Goal: Information Seeking & Learning: Compare options

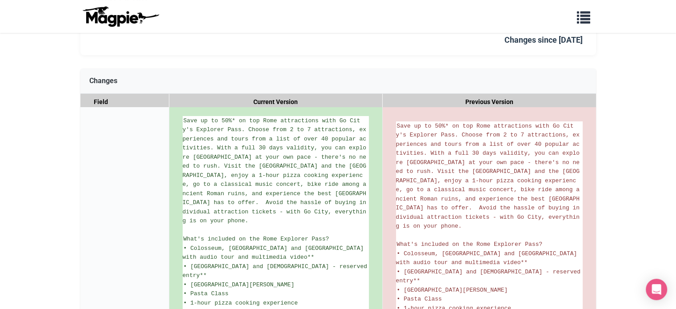
scroll to position [43, 0]
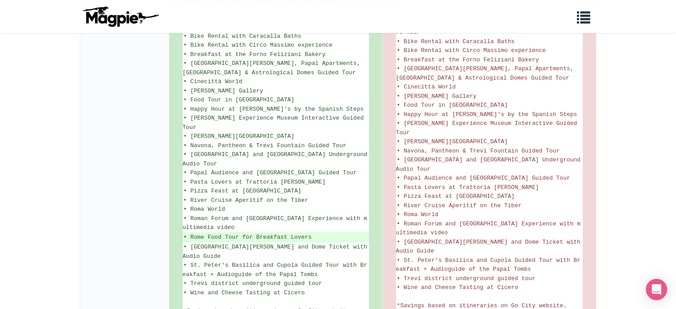
scroll to position [665, 0]
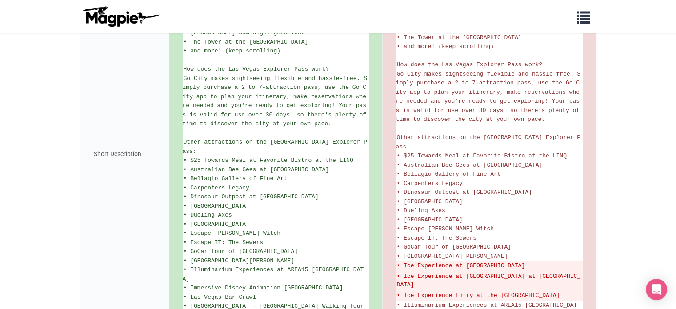
scroll to position [489, 0]
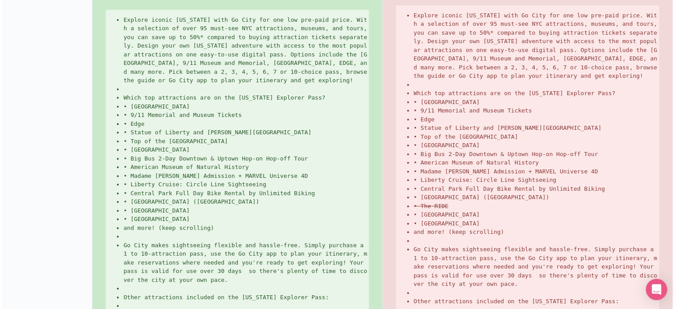
scroll to position [286, 0]
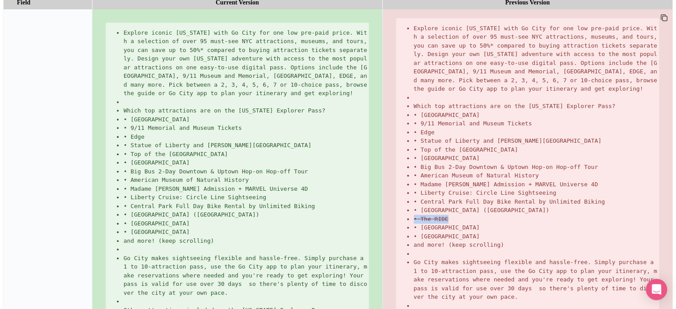
drag, startPoint x: 442, startPoint y: 184, endPoint x: 404, endPoint y: 190, distance: 38.7
click at [414, 215] on li "• The RIDE" at bounding box center [537, 219] width 246 height 9
copy del "• The RIDE"
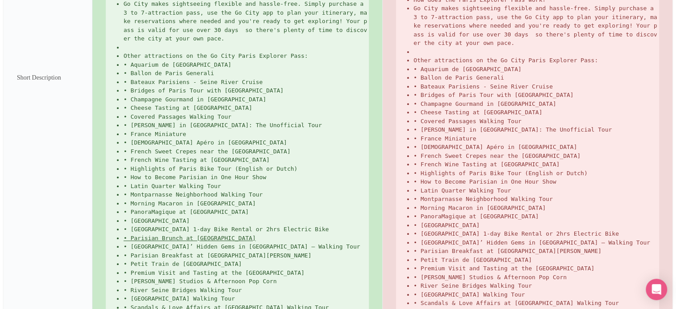
scroll to position [560, 0]
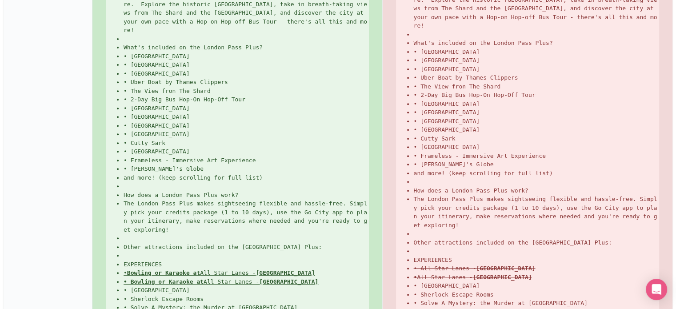
scroll to position [400, 0]
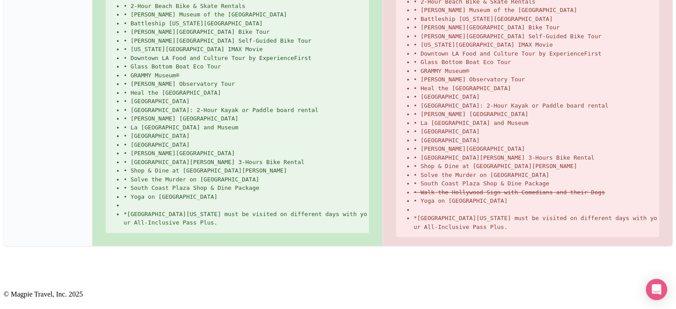
scroll to position [514, 0]
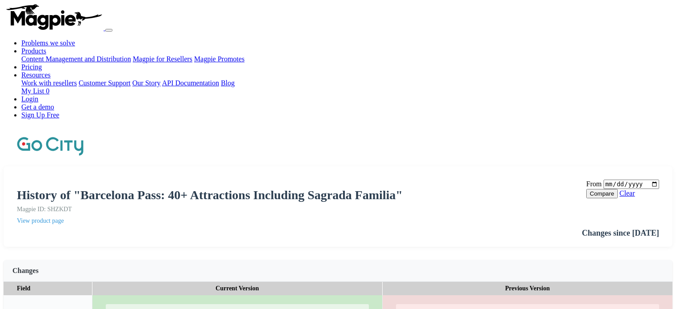
scroll to position [178, 0]
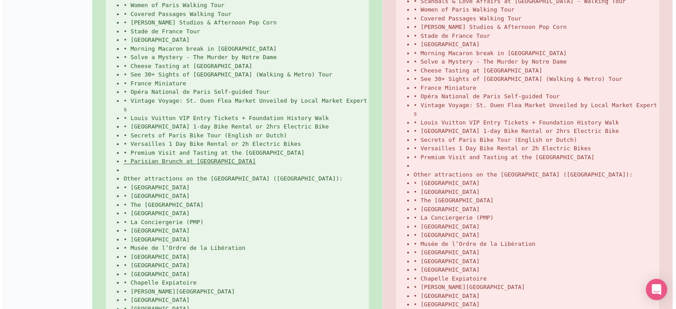
scroll to position [883, 0]
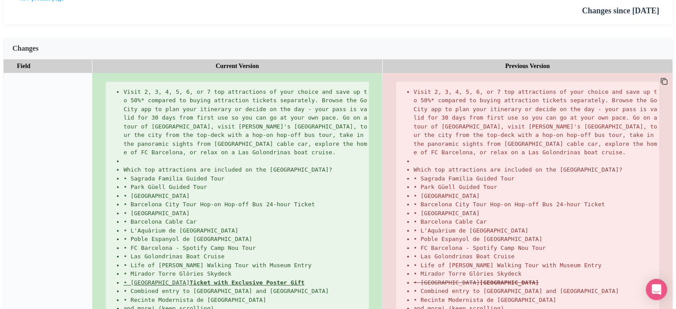
scroll to position [267, 0]
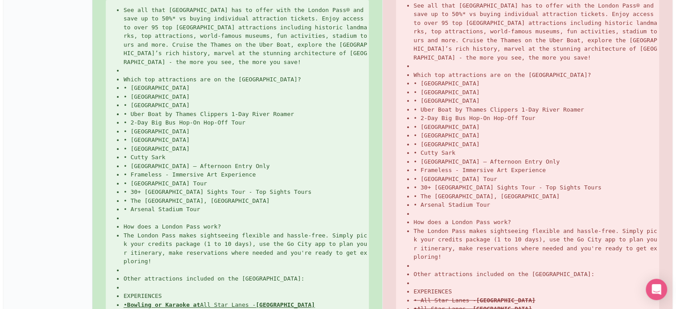
scroll to position [311, 0]
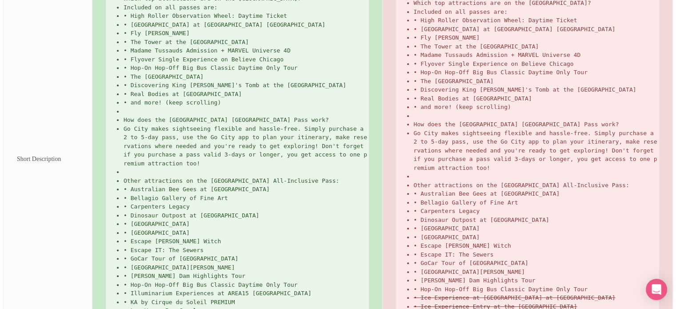
scroll to position [489, 0]
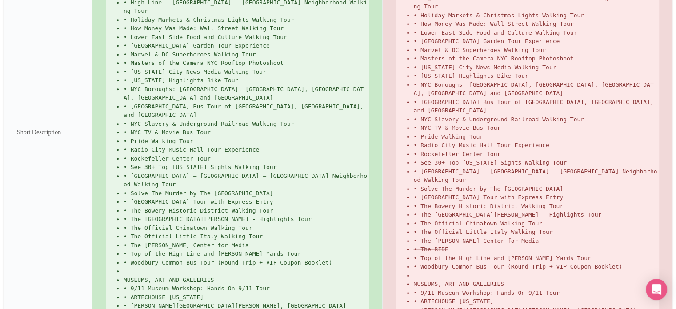
scroll to position [801, 0]
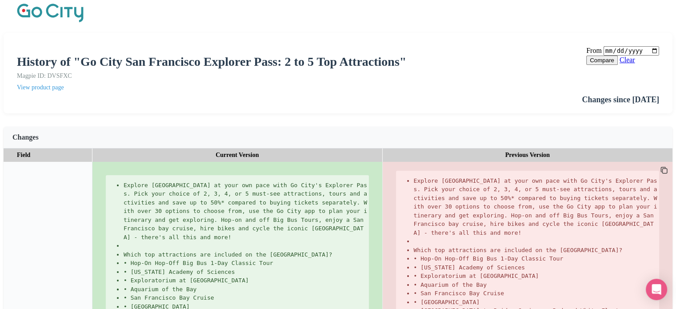
scroll to position [400, 0]
